Goal: Transaction & Acquisition: Obtain resource

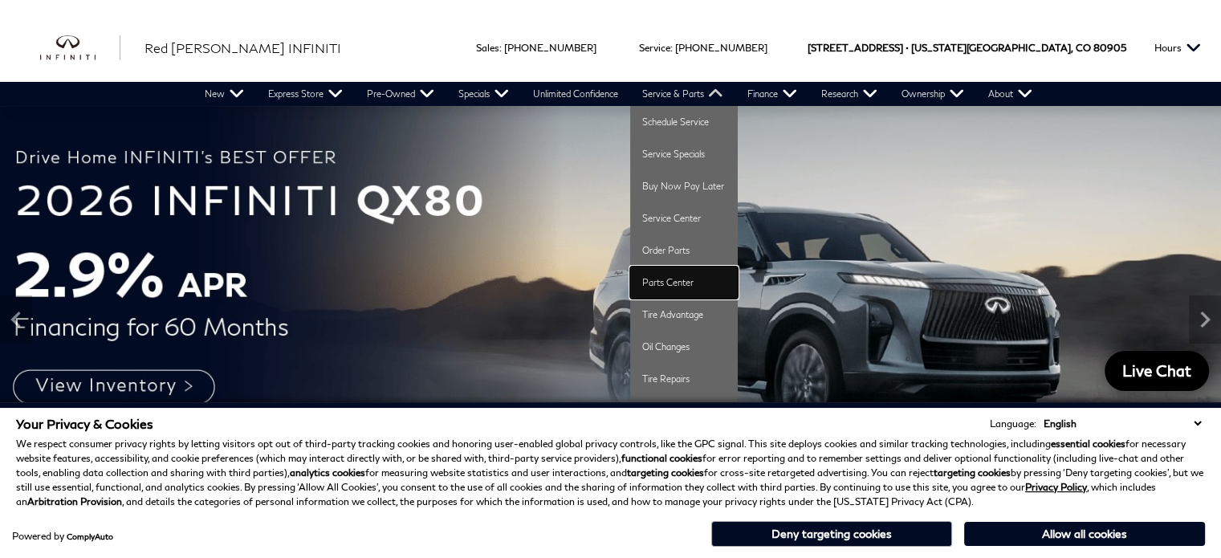
click at [669, 274] on link "Parts Center" at bounding box center [684, 283] width 108 height 32
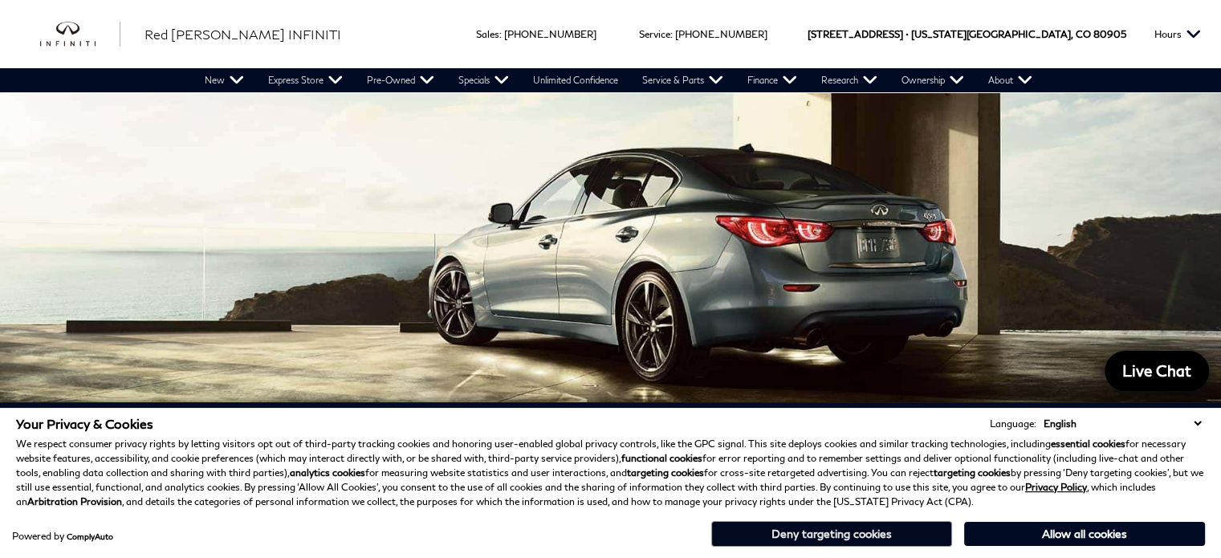
click at [827, 535] on button "Deny targeting cookies" at bounding box center [831, 534] width 241 height 26
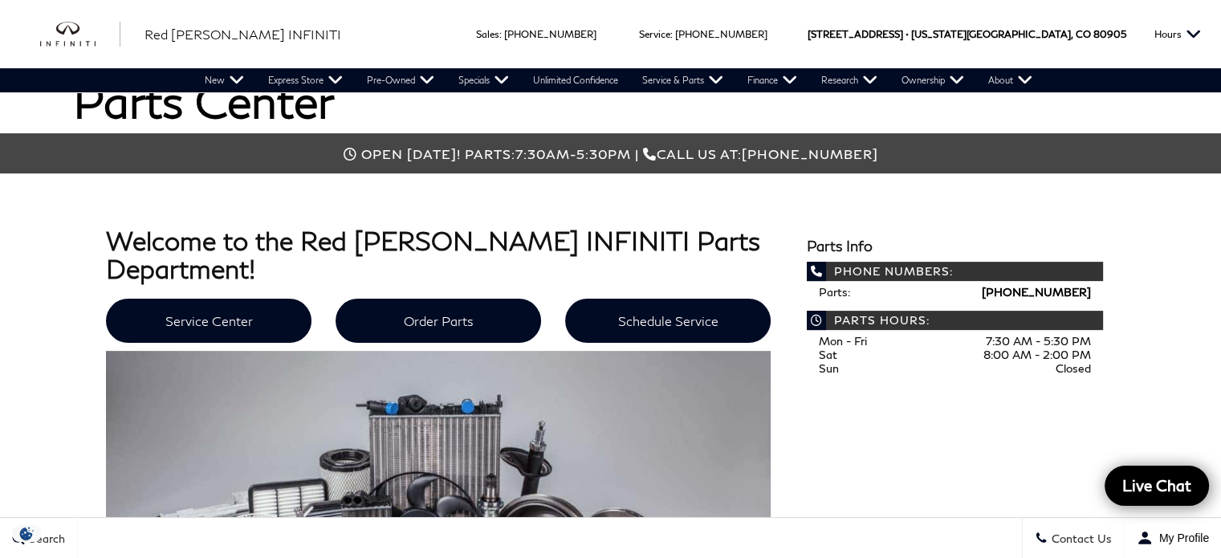
scroll to position [401, 0]
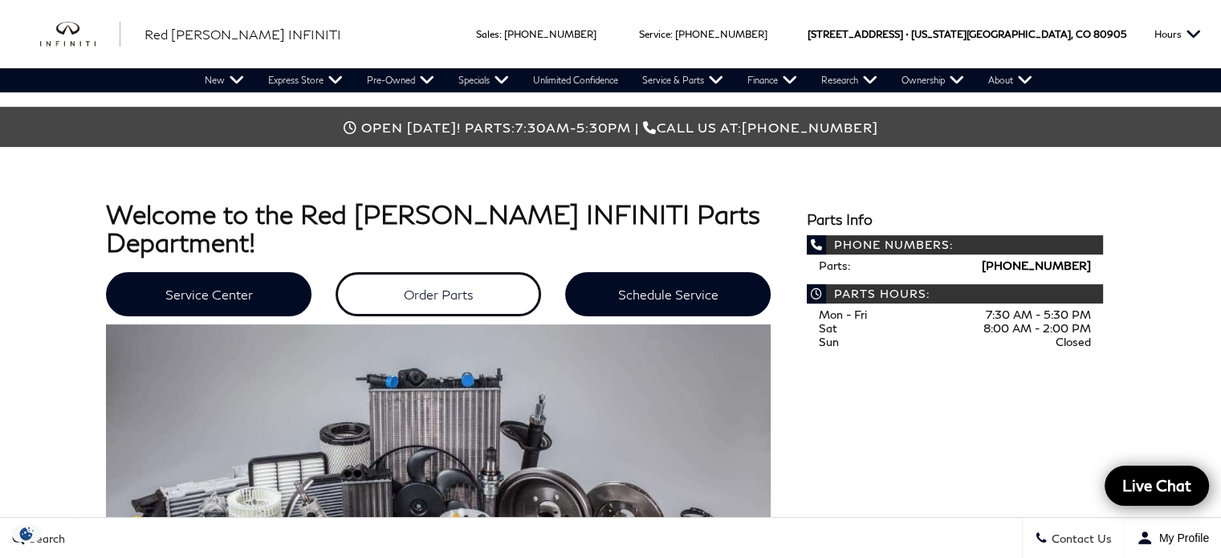
click at [445, 289] on link "Order Parts" at bounding box center [439, 294] width 206 height 44
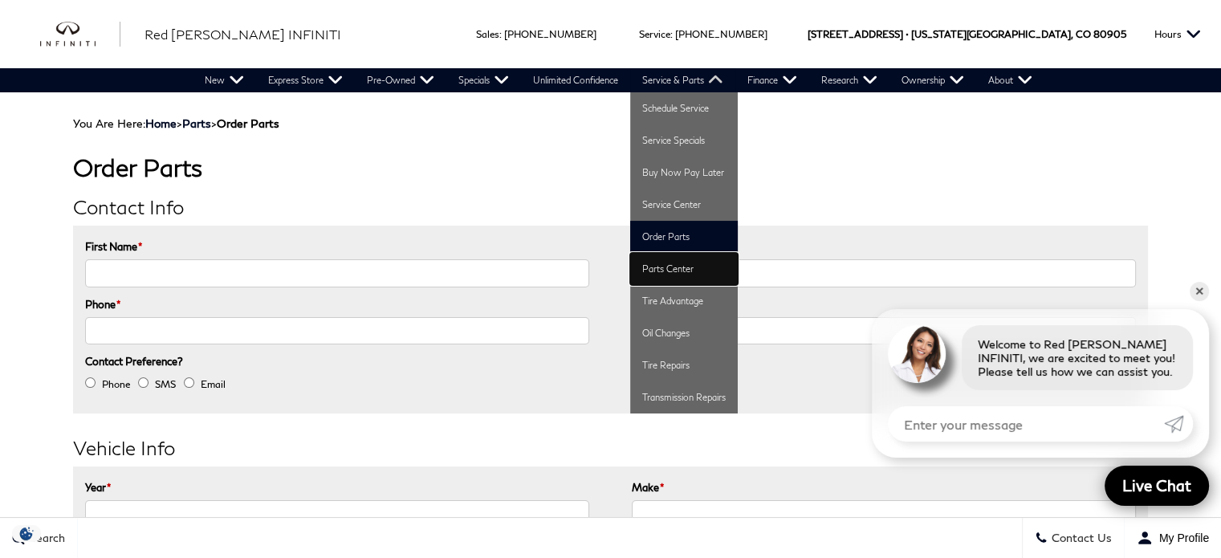
click at [682, 275] on link "Parts Center" at bounding box center [684, 269] width 108 height 32
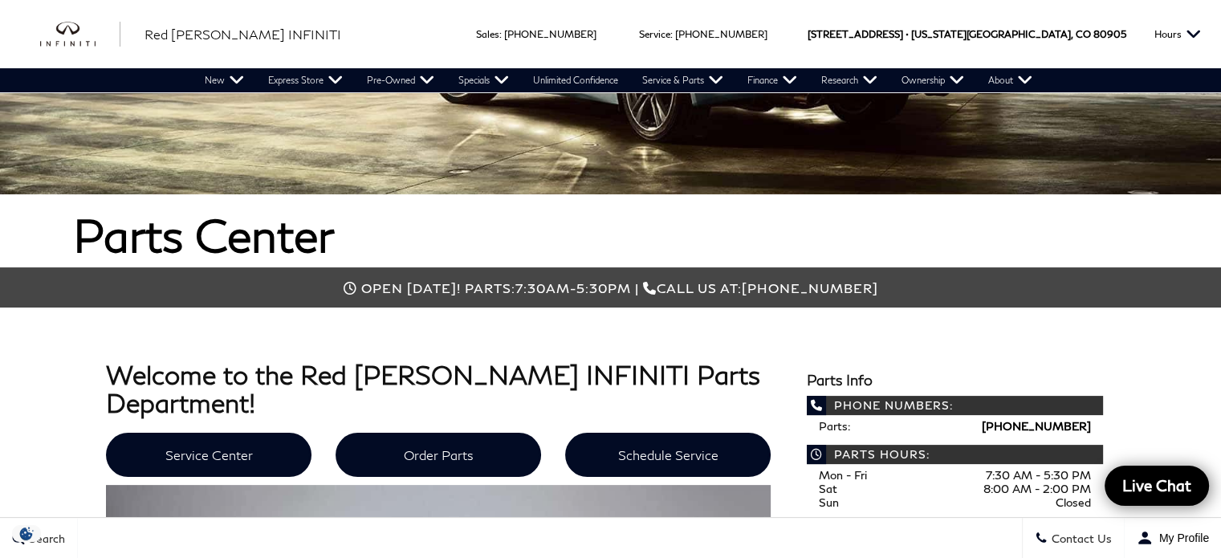
scroll to position [238, 0]
